Goal: Find specific page/section: Find specific page/section

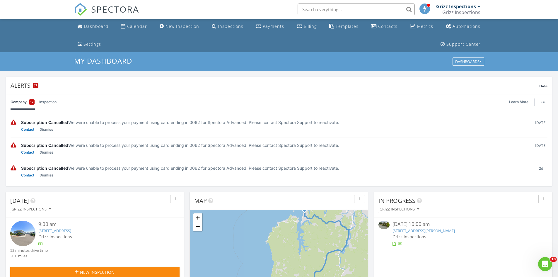
click at [542, 87] on span "Hide" at bounding box center [543, 85] width 8 height 5
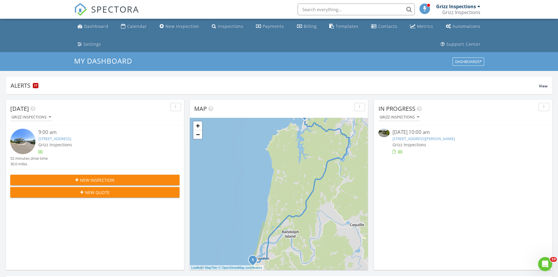
click at [410, 139] on link "91525 Spaw Ln, Coos Bay, OR 97420" at bounding box center [423, 138] width 62 height 5
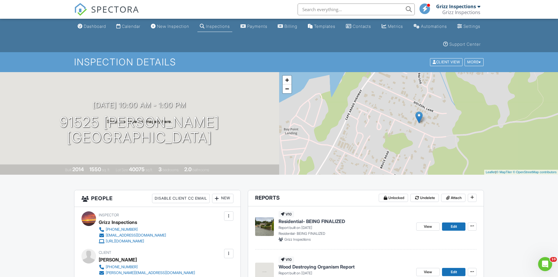
click at [266, 228] on img at bounding box center [264, 226] width 19 height 19
